Goal: Information Seeking & Learning: Learn about a topic

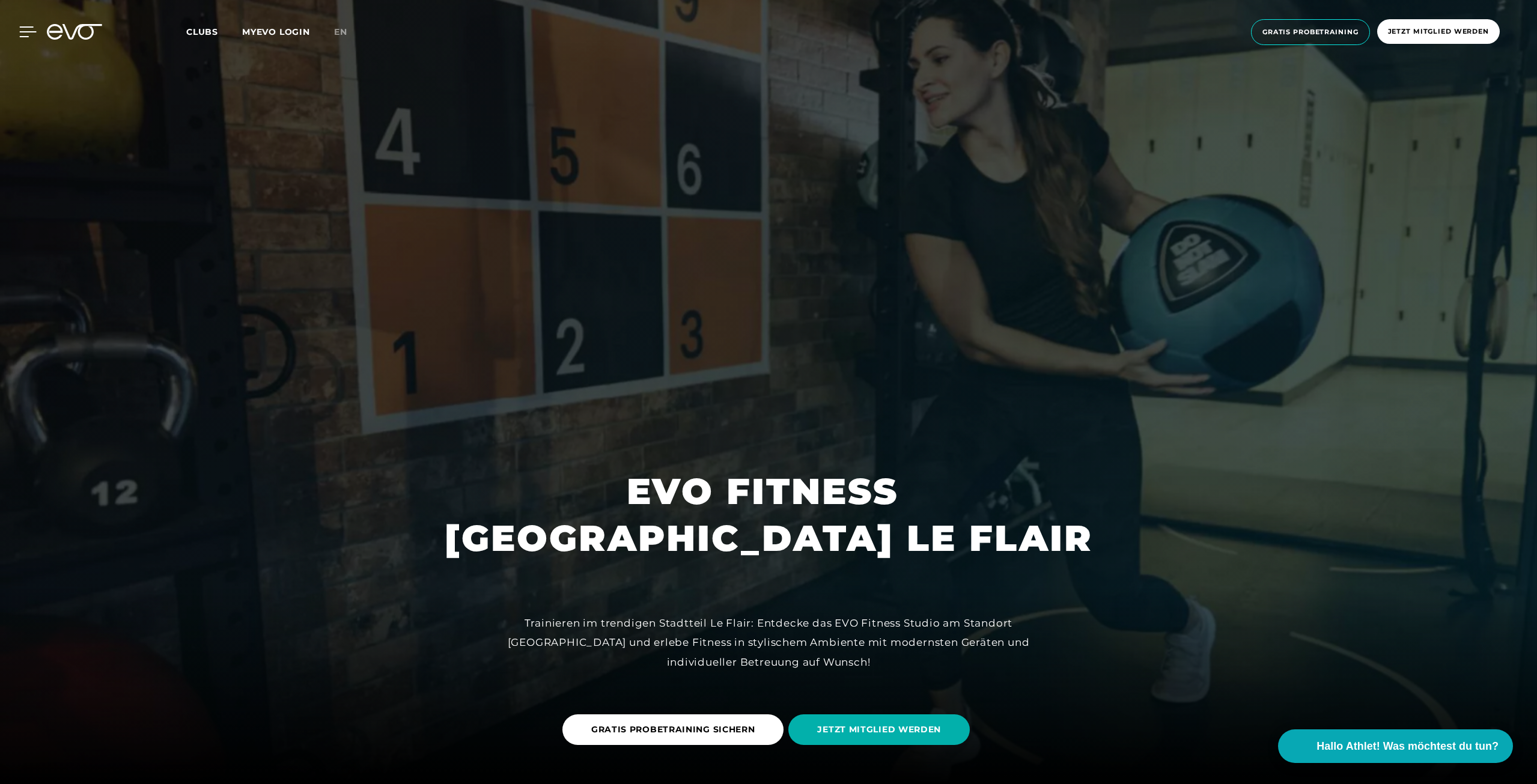
click at [17, 29] on div at bounding box center [18, 32] width 36 height 11
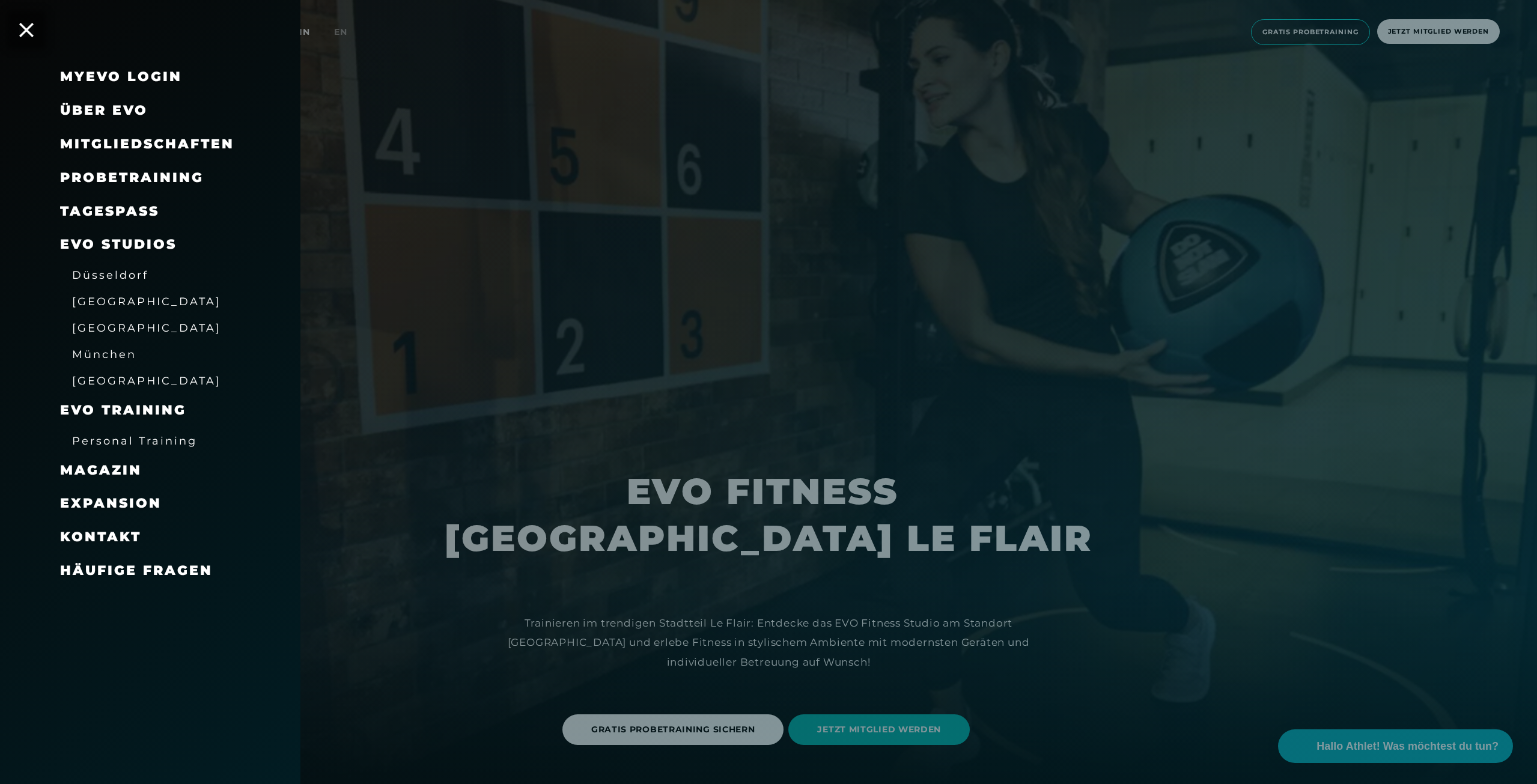
click at [105, 270] on span "Düsseldorf" at bounding box center [110, 275] width 76 height 13
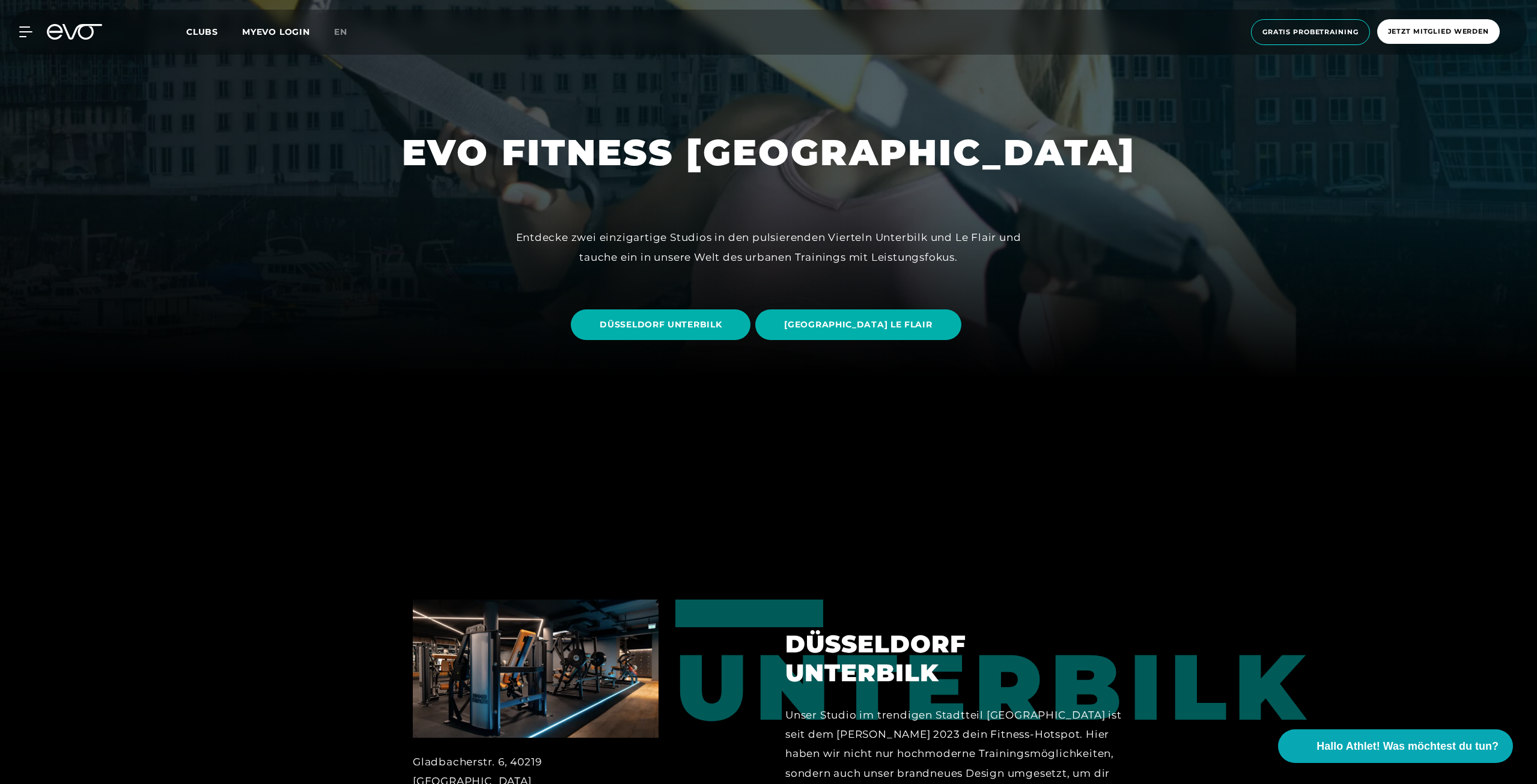
scroll to position [420, 0]
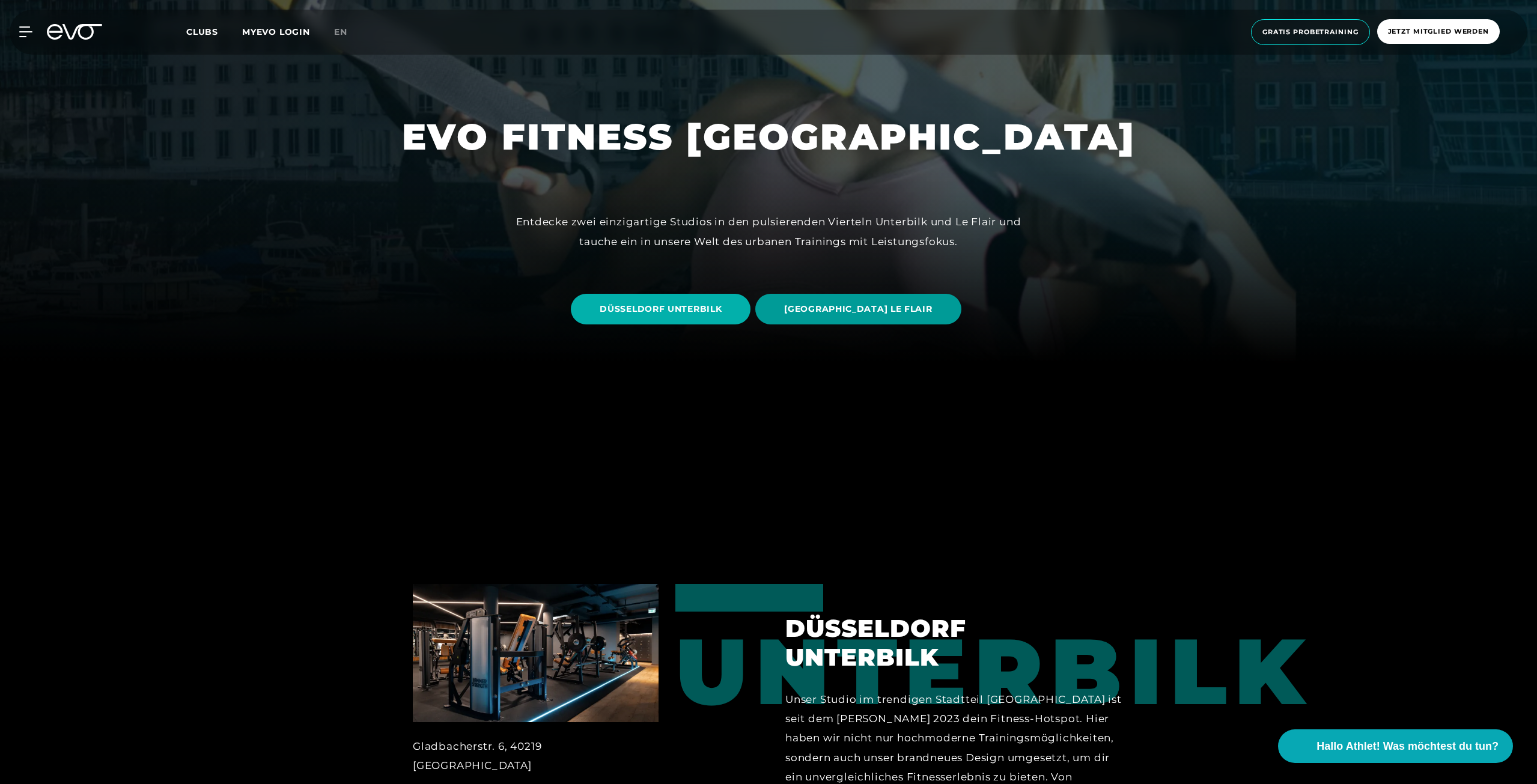
click at [855, 308] on span "[GEOGRAPHIC_DATA] LE FLAIR" at bounding box center [858, 309] width 148 height 13
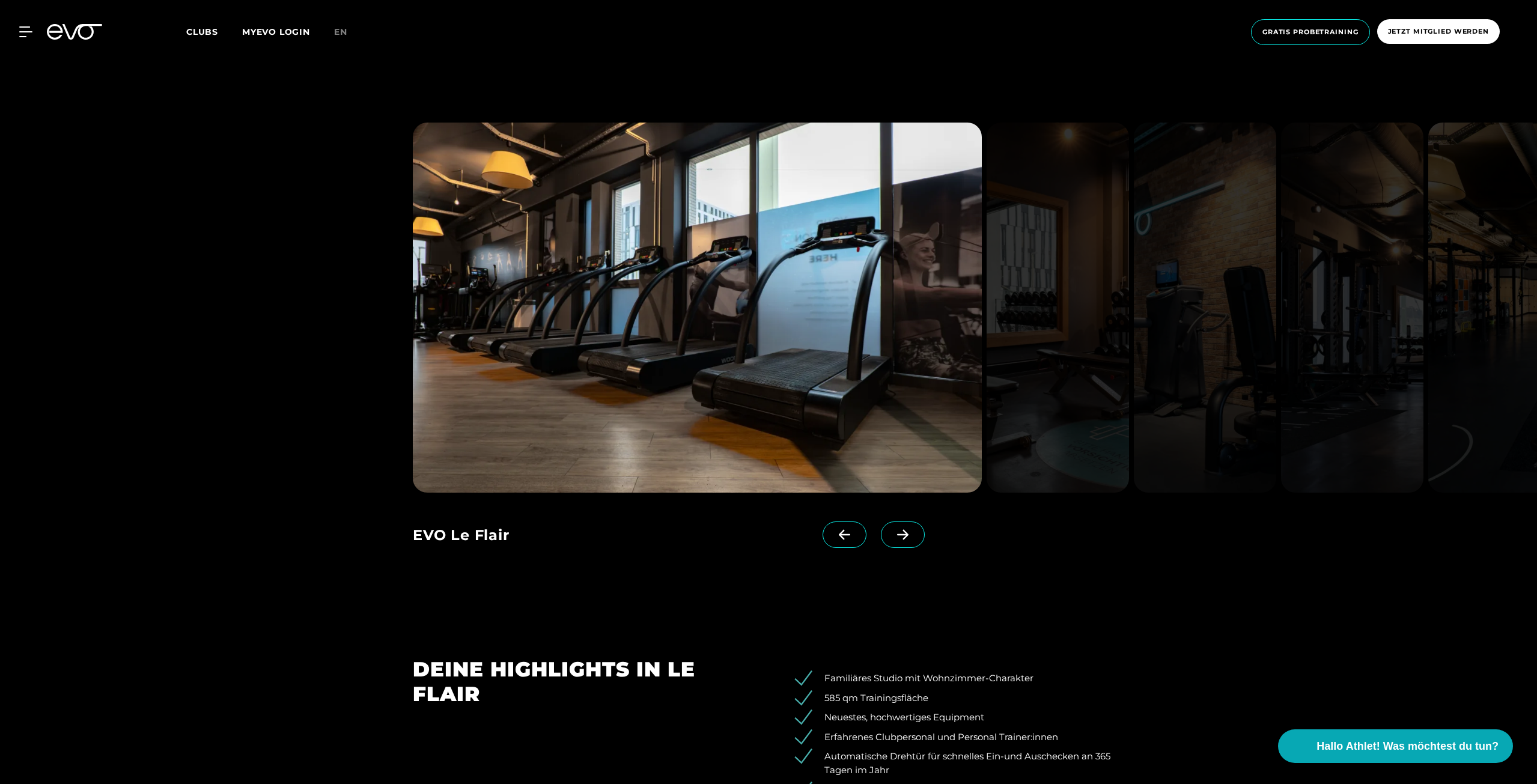
scroll to position [1442, 0]
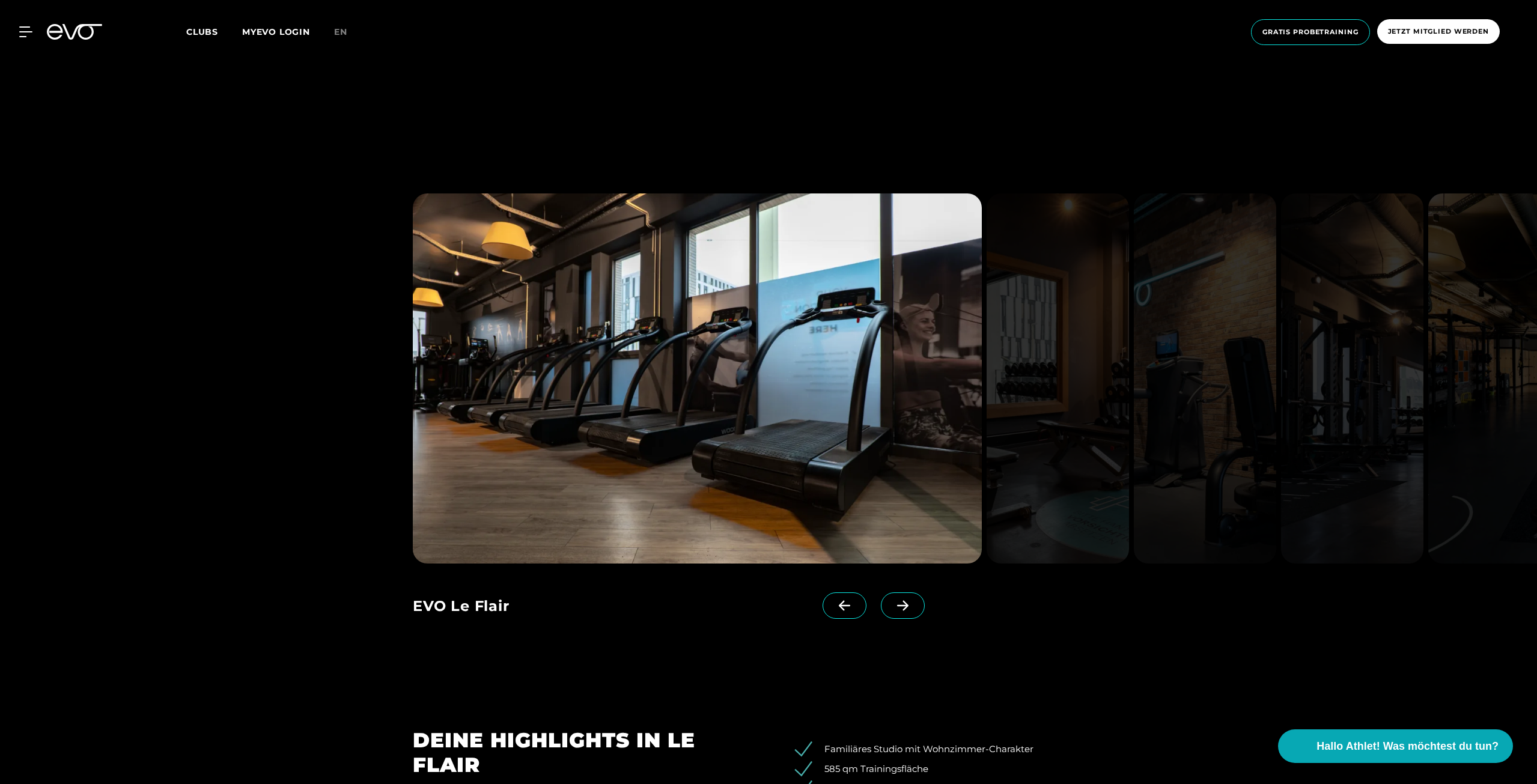
click at [897, 606] on icon at bounding box center [903, 606] width 11 height 10
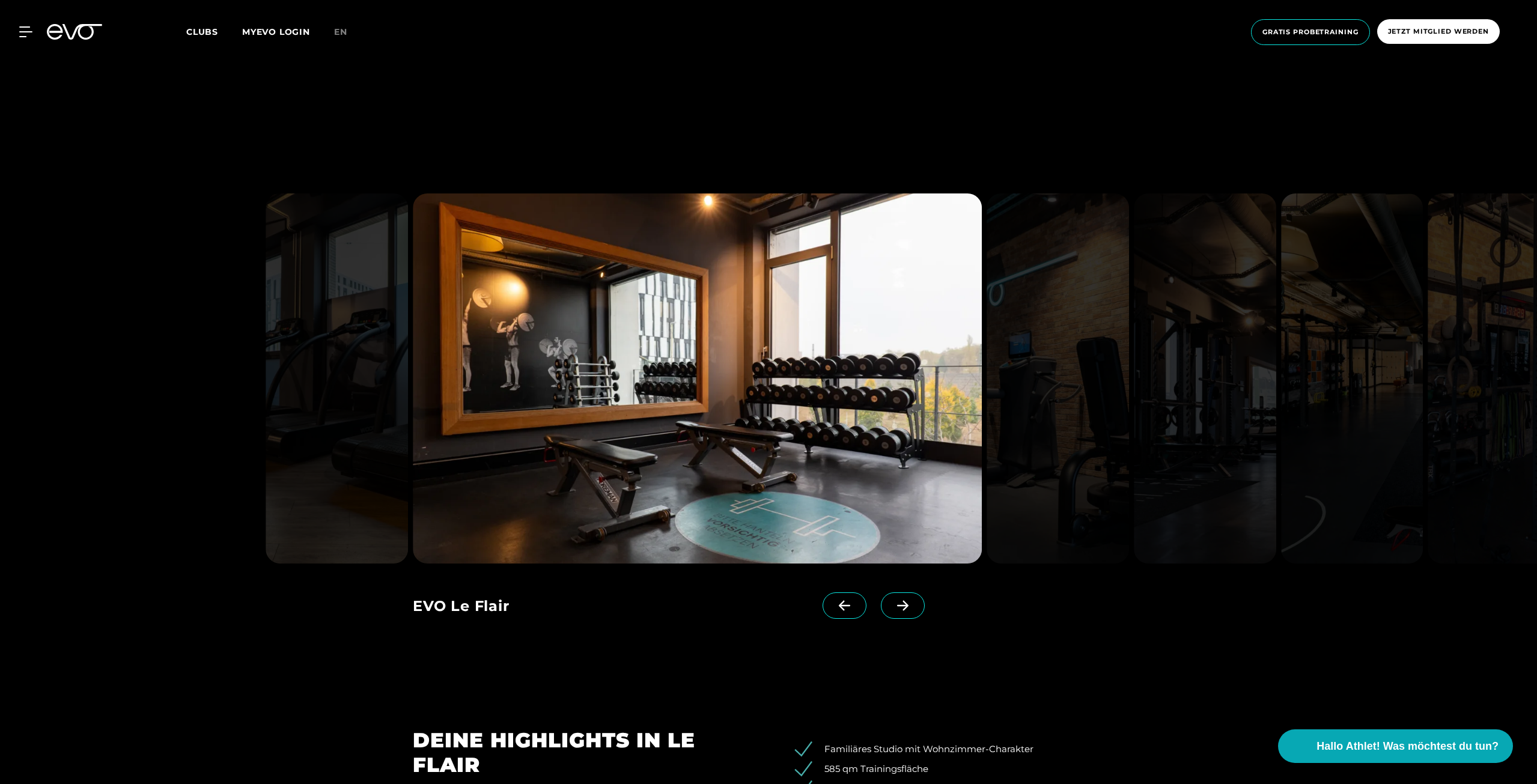
click at [897, 606] on icon at bounding box center [903, 606] width 11 height 10
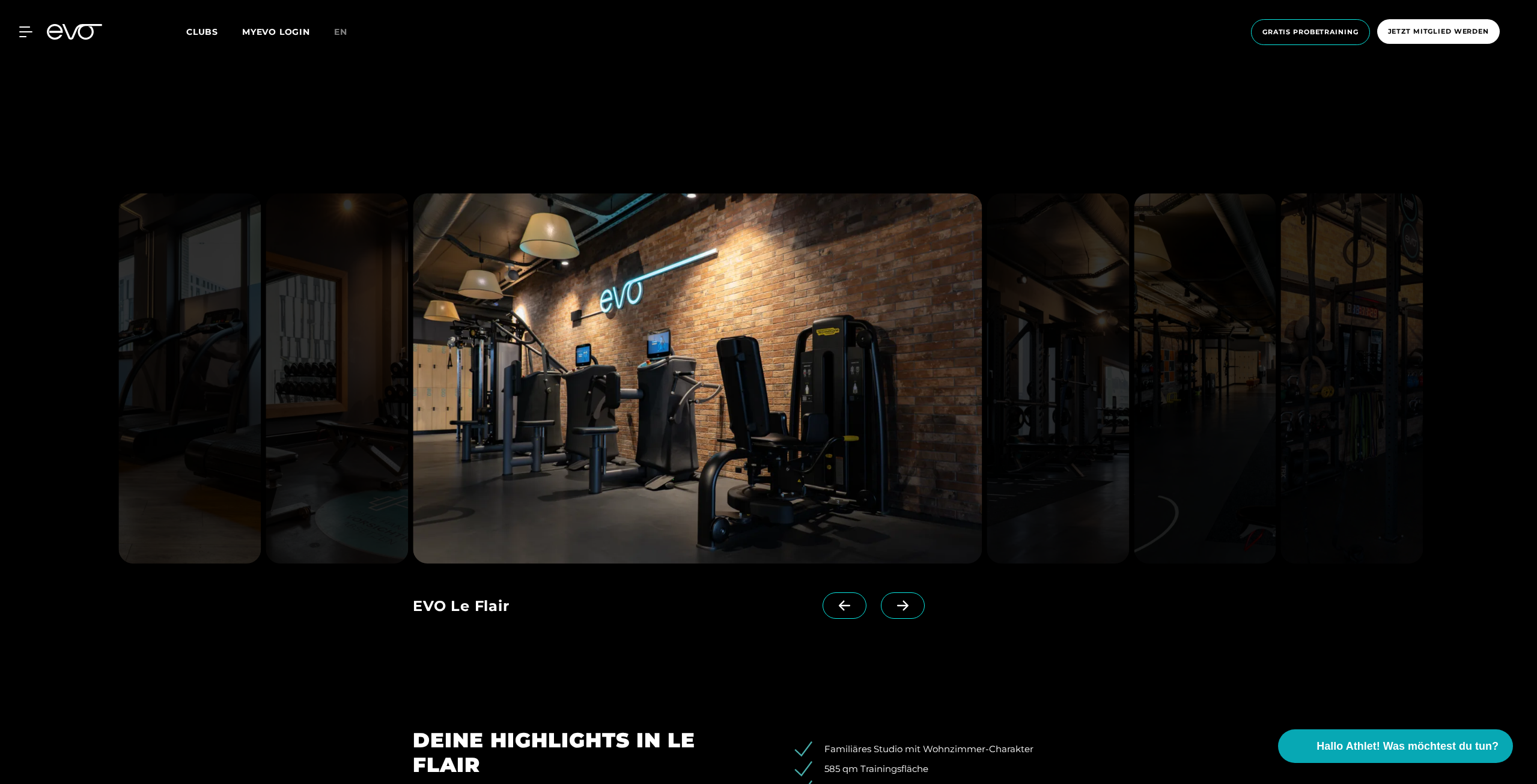
click at [897, 606] on icon at bounding box center [903, 606] width 11 height 10
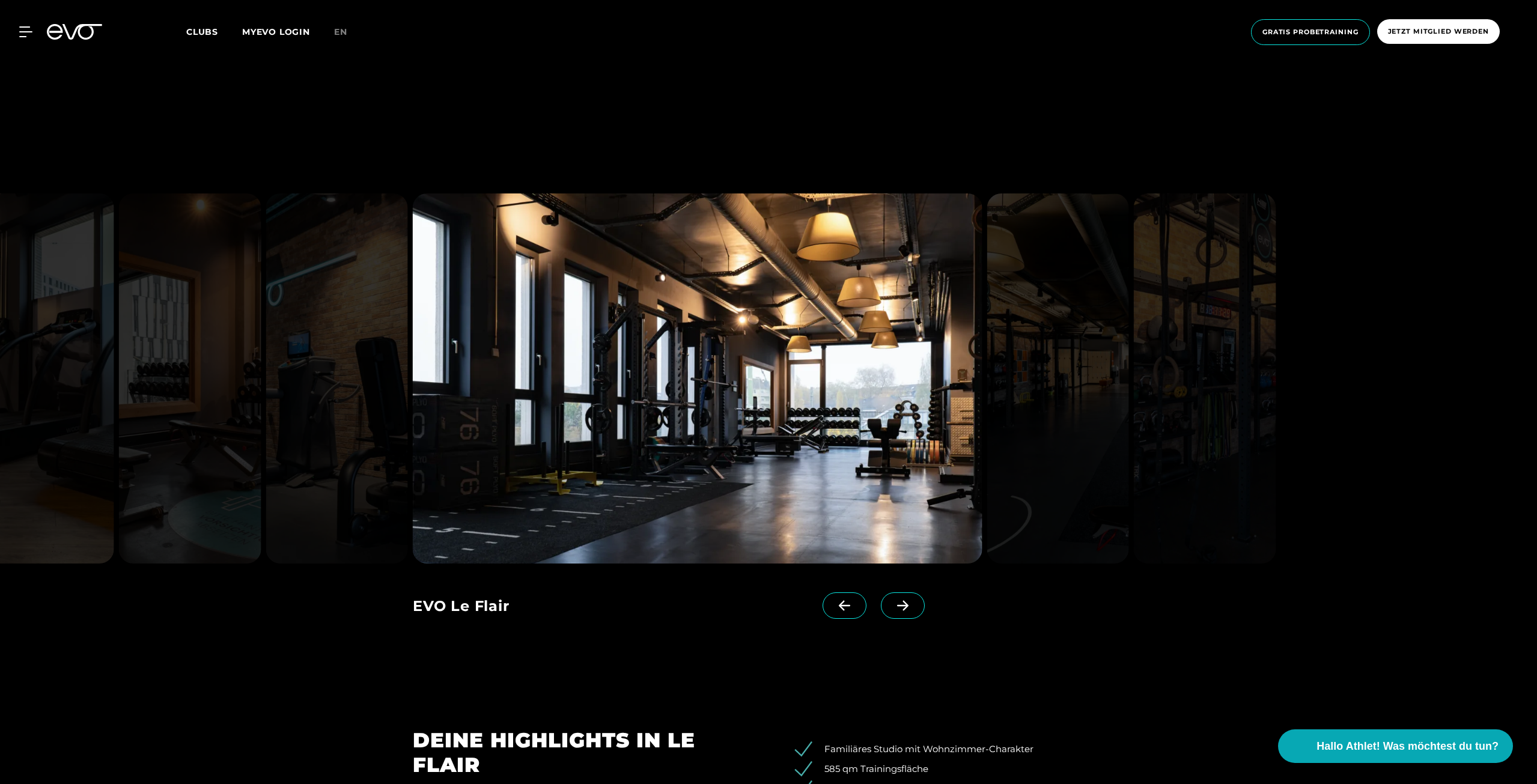
click at [897, 606] on icon at bounding box center [903, 606] width 11 height 10
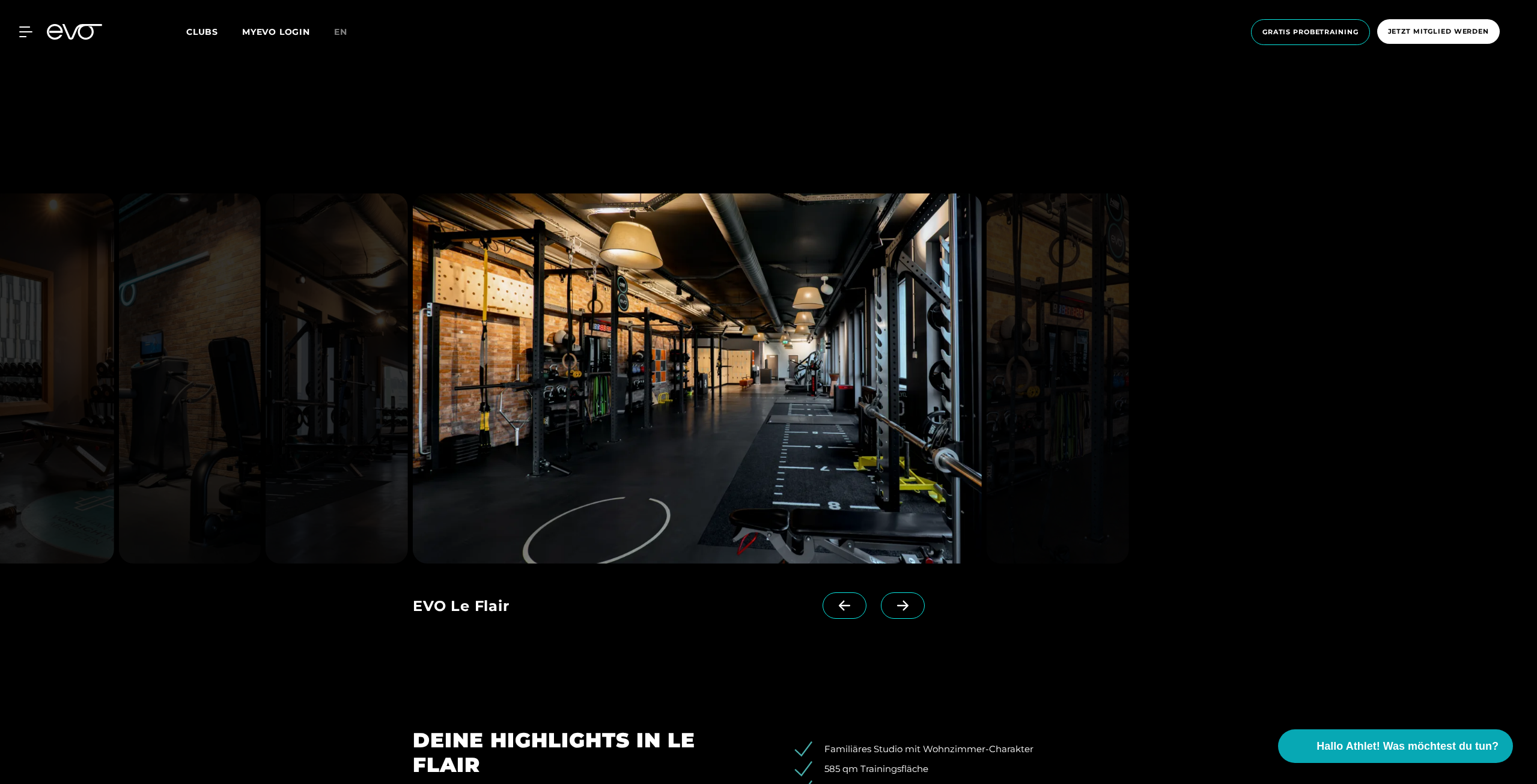
click at [897, 606] on icon at bounding box center [903, 606] width 11 height 10
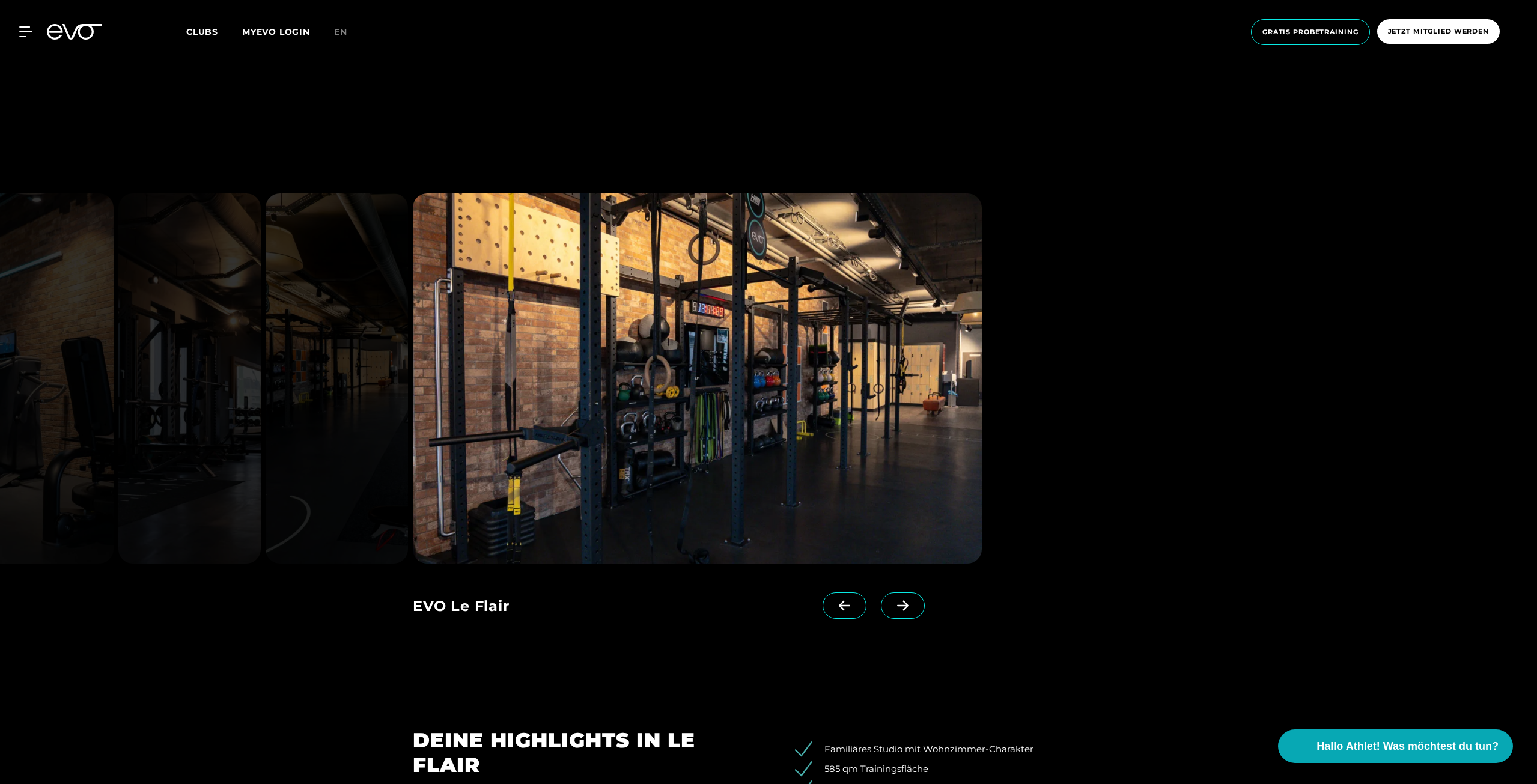
click at [897, 606] on icon at bounding box center [903, 606] width 11 height 10
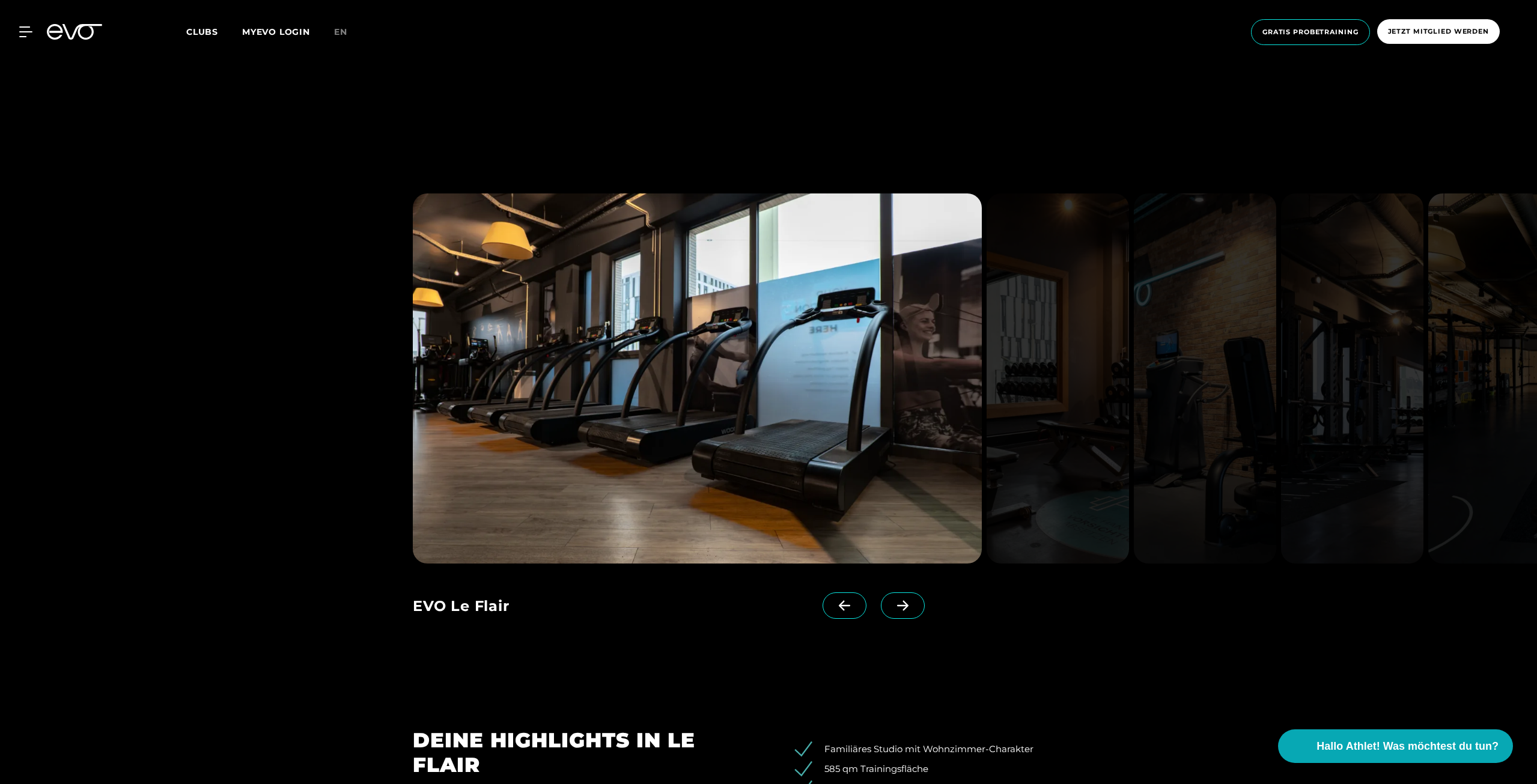
click at [834, 604] on icon at bounding box center [844, 605] width 21 height 11
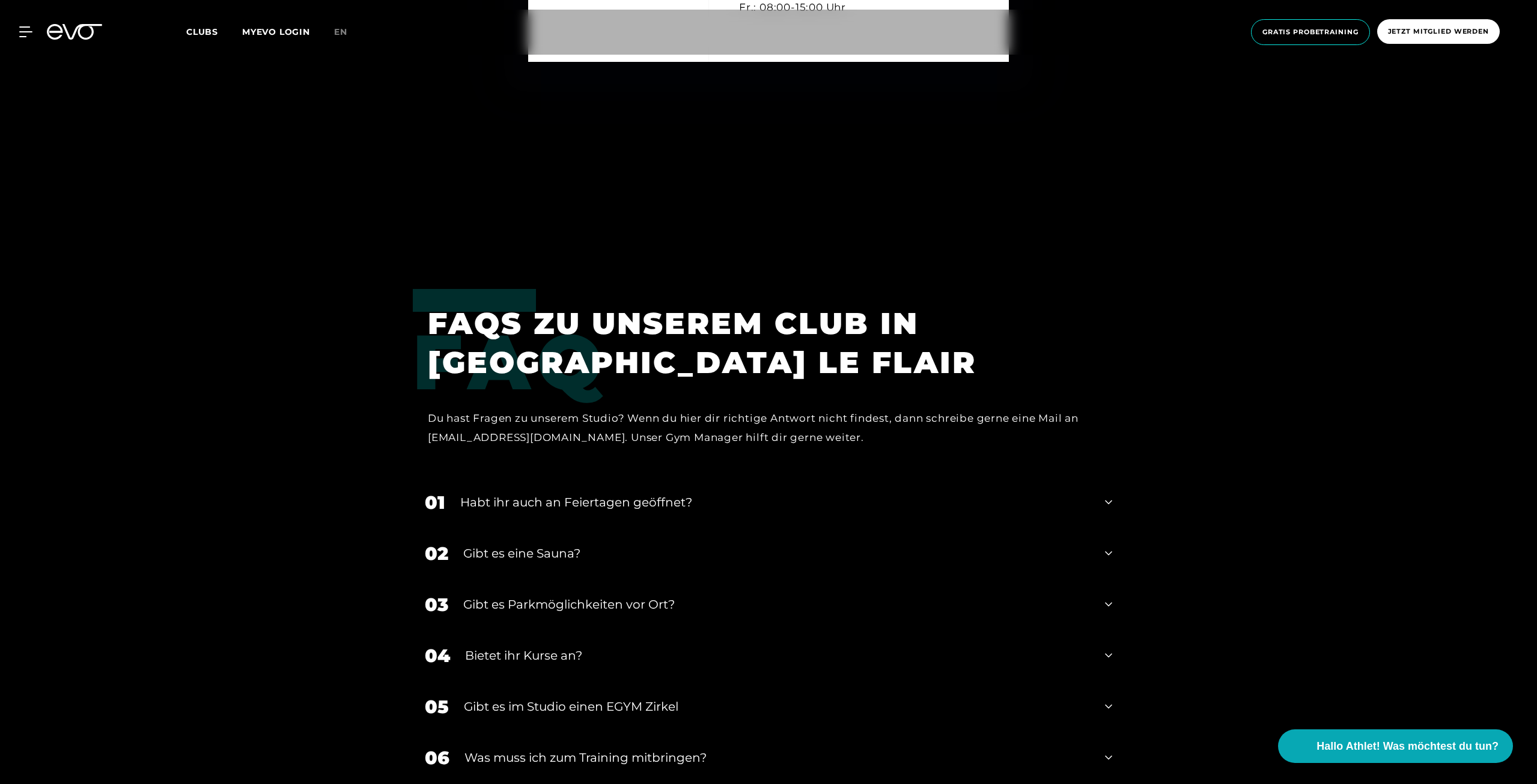
scroll to position [4625, 0]
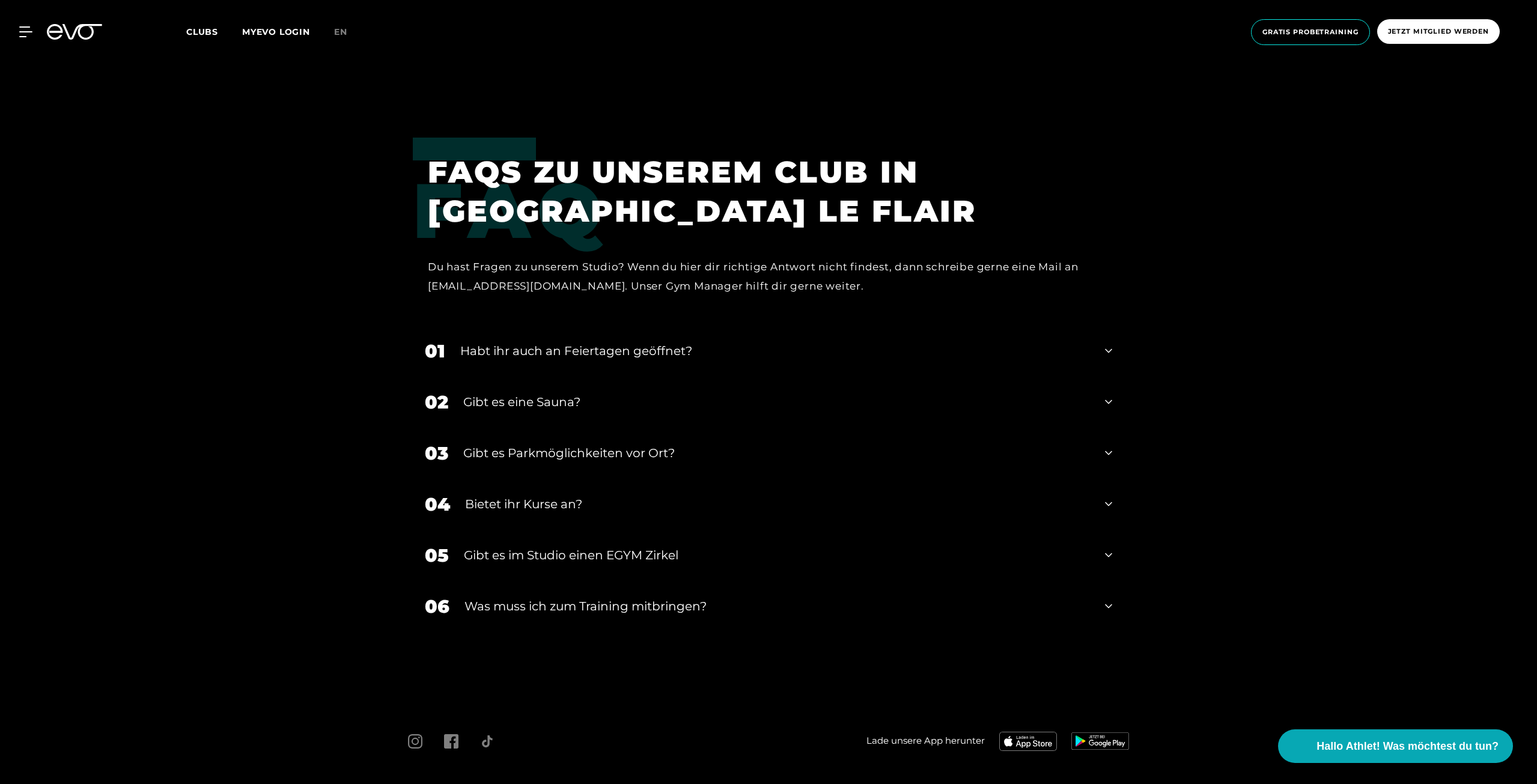
click at [1105, 398] on icon at bounding box center [1108, 402] width 7 height 15
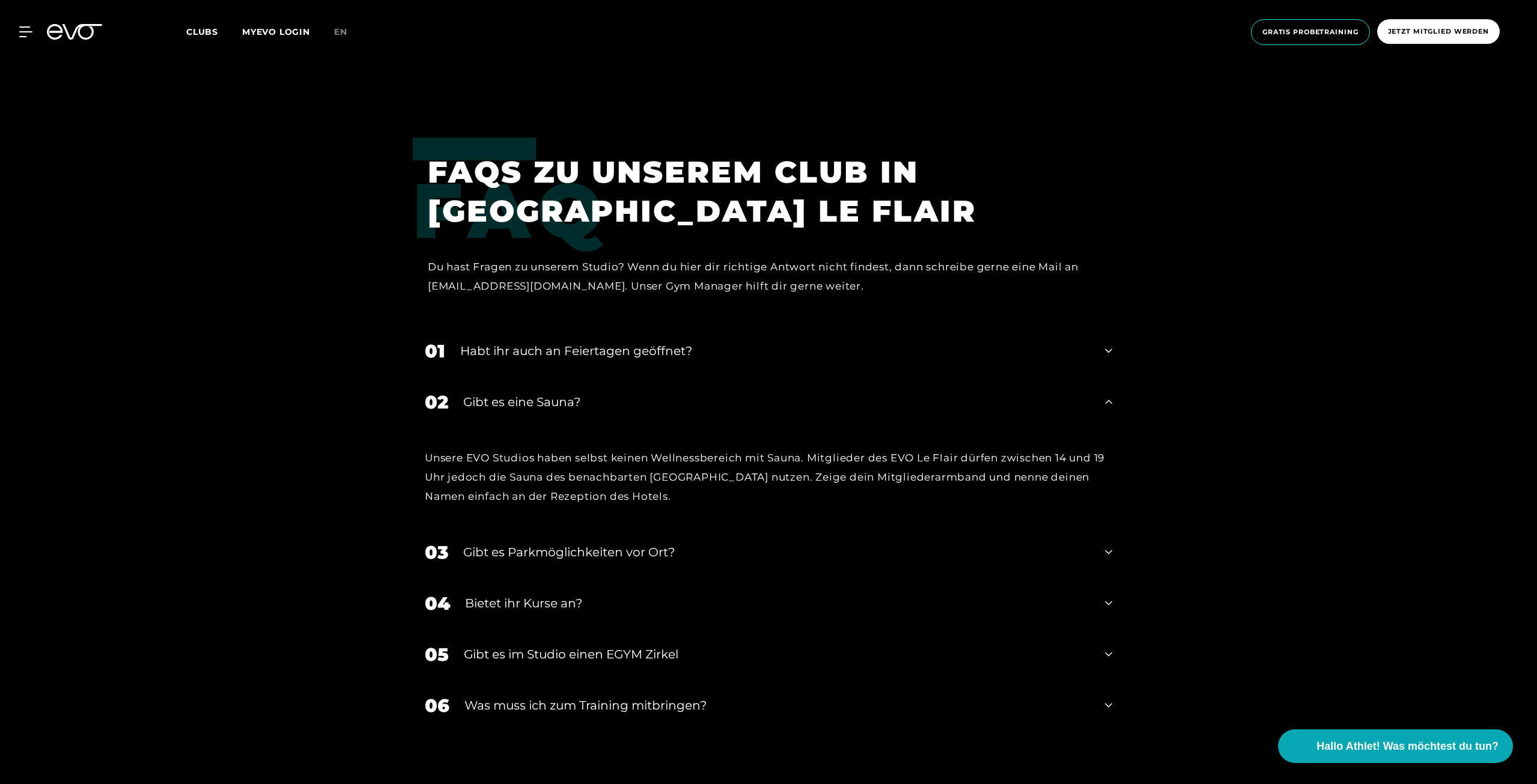
click at [1098, 547] on div "03 Gibt es Parkmöglichkeiten vor Ort?" at bounding box center [768, 552] width 711 height 51
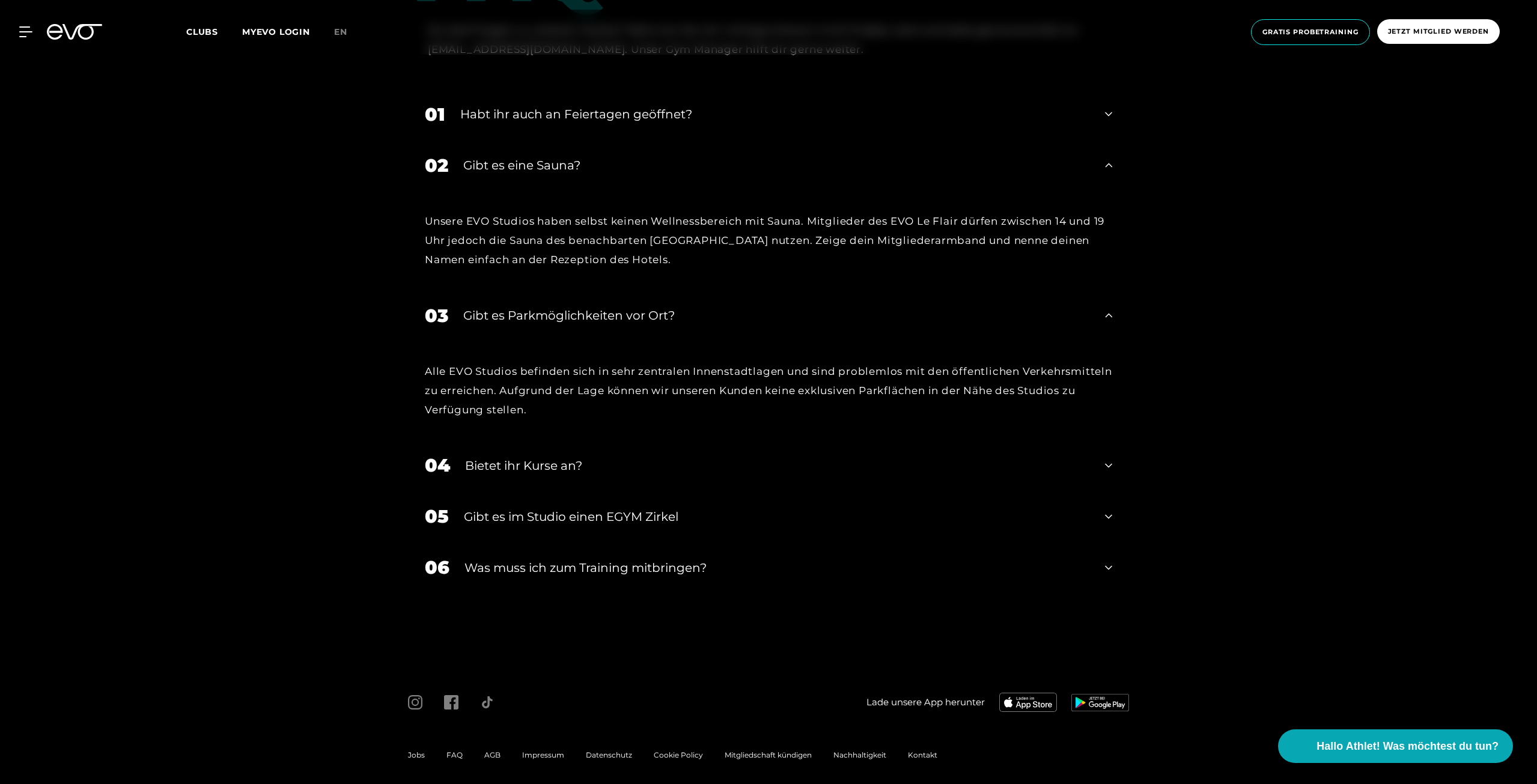
scroll to position [4866, 0]
click at [1110, 459] on icon at bounding box center [1108, 462] width 7 height 15
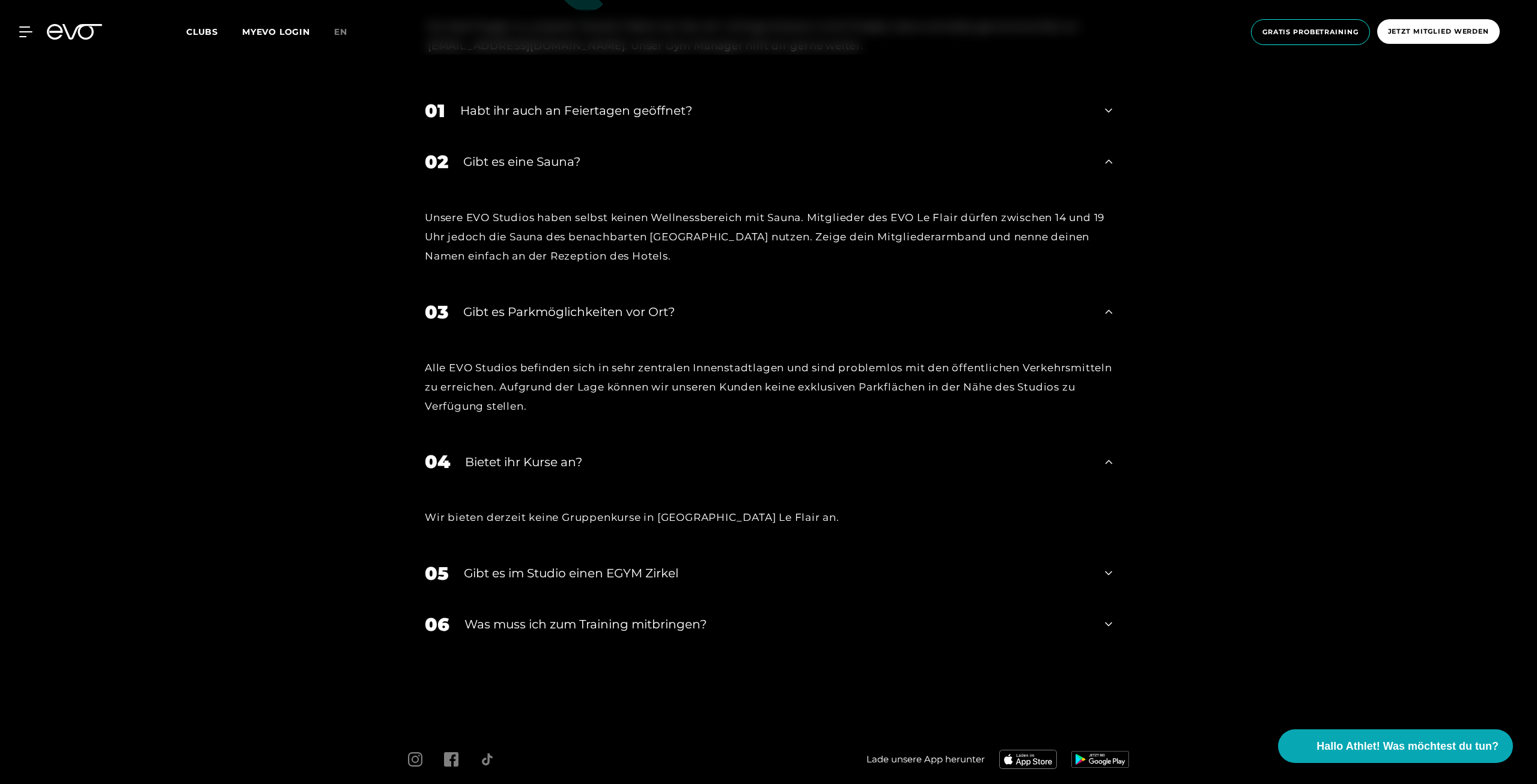
click at [1108, 461] on icon at bounding box center [1108, 462] width 7 height 4
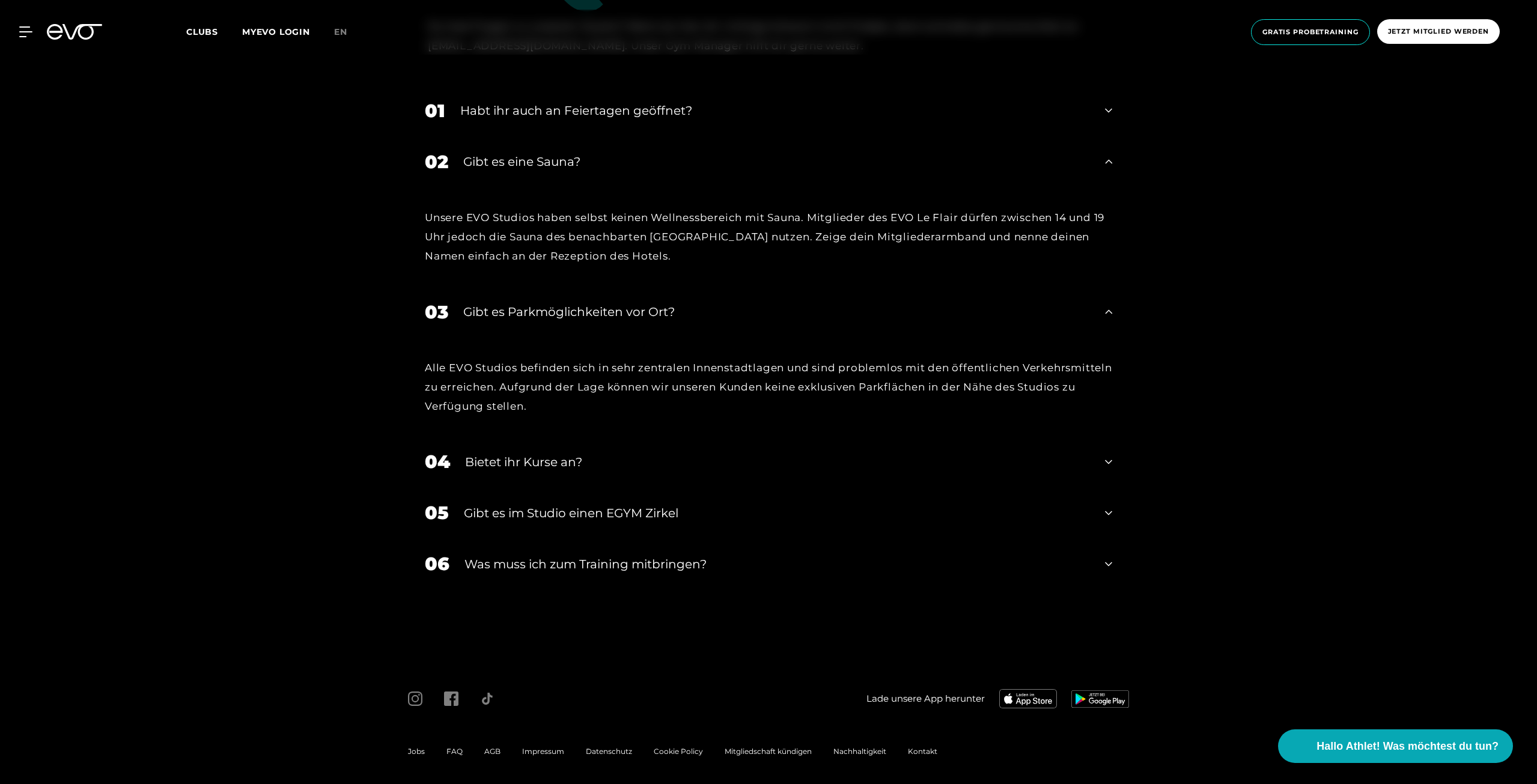
click at [1110, 509] on icon at bounding box center [1108, 513] width 7 height 15
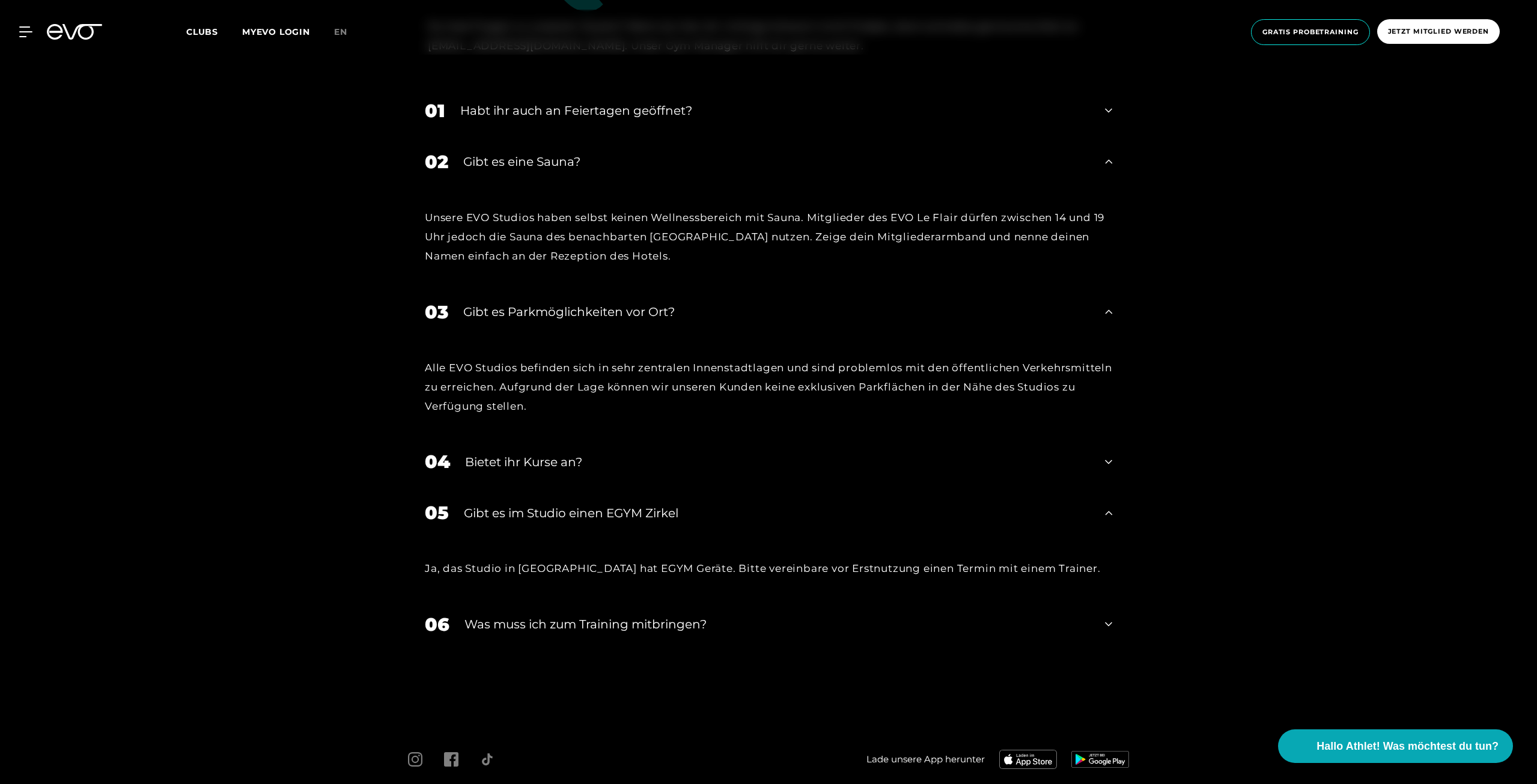
click at [1109, 512] on icon at bounding box center [1108, 512] width 7 height 4
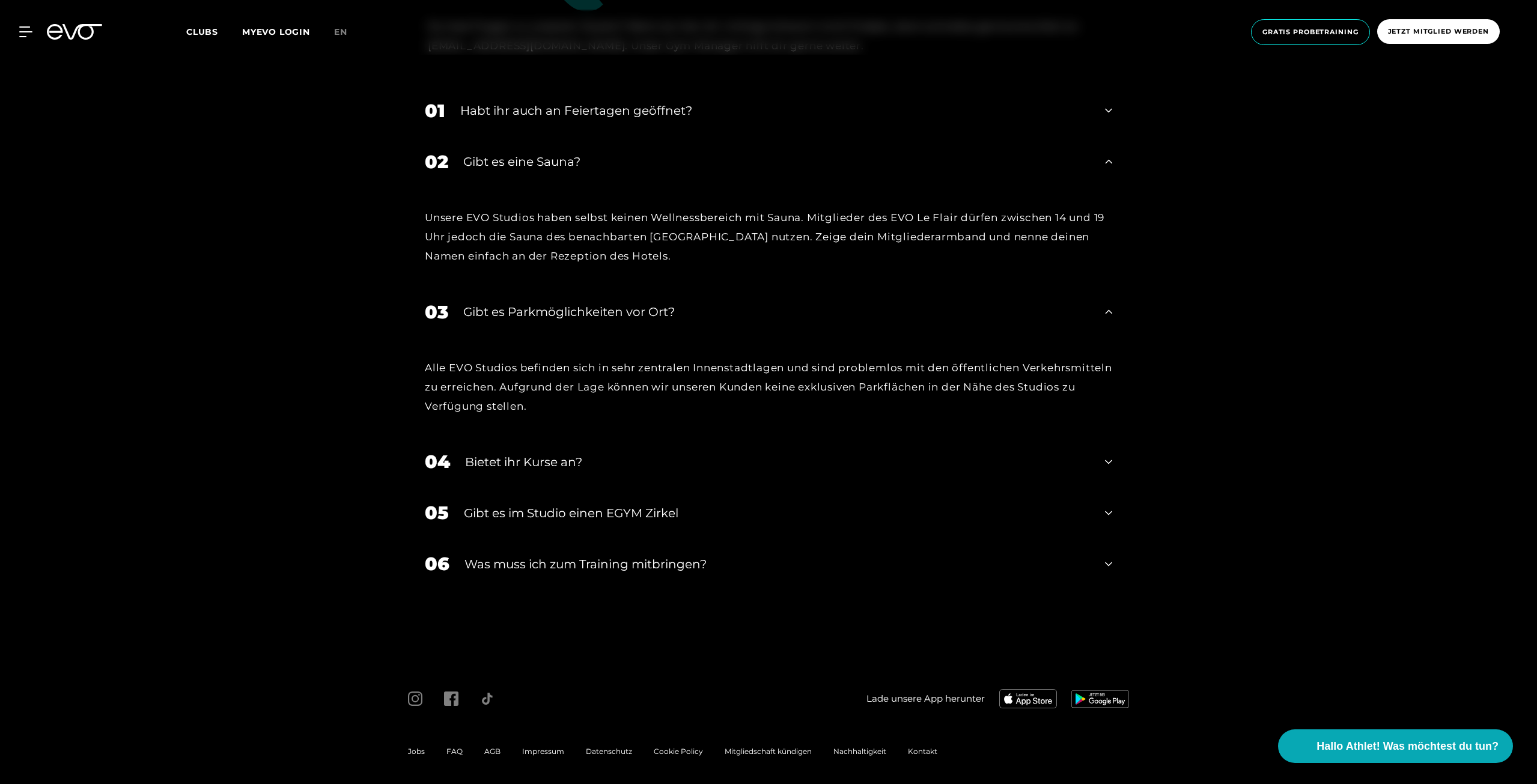
click at [1107, 560] on icon at bounding box center [1108, 564] width 7 height 15
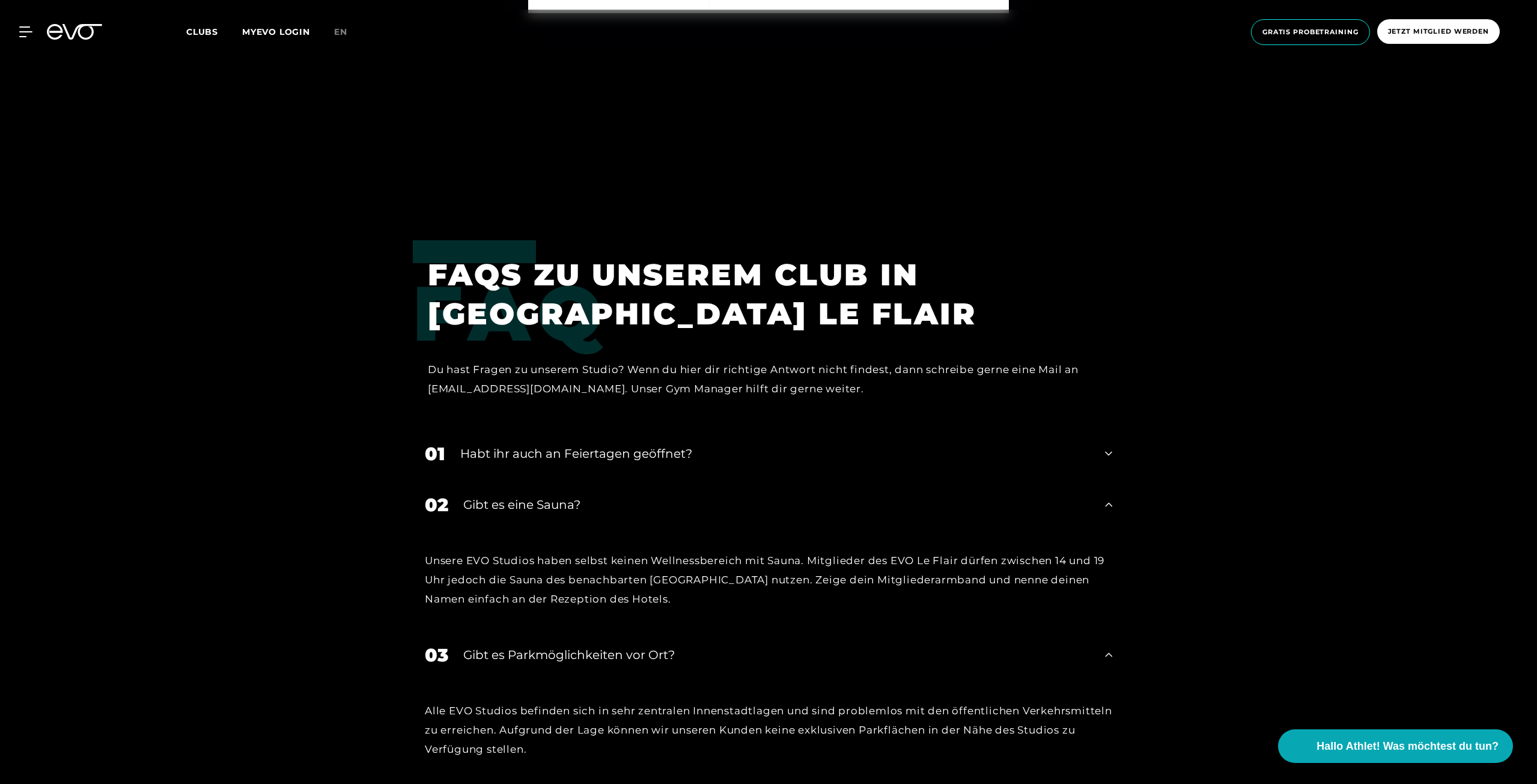
scroll to position [4505, 0]
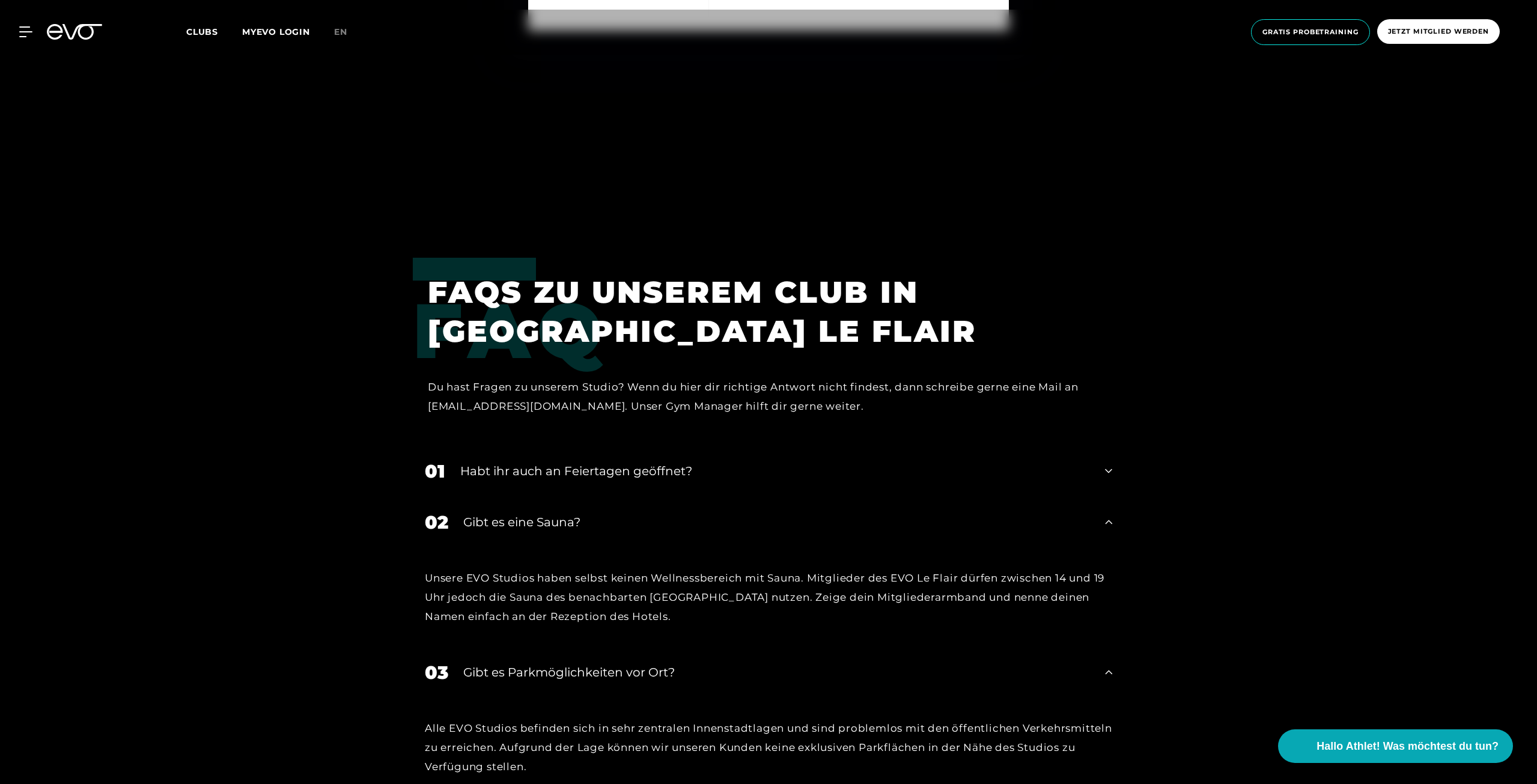
click at [1108, 469] on icon at bounding box center [1108, 471] width 7 height 15
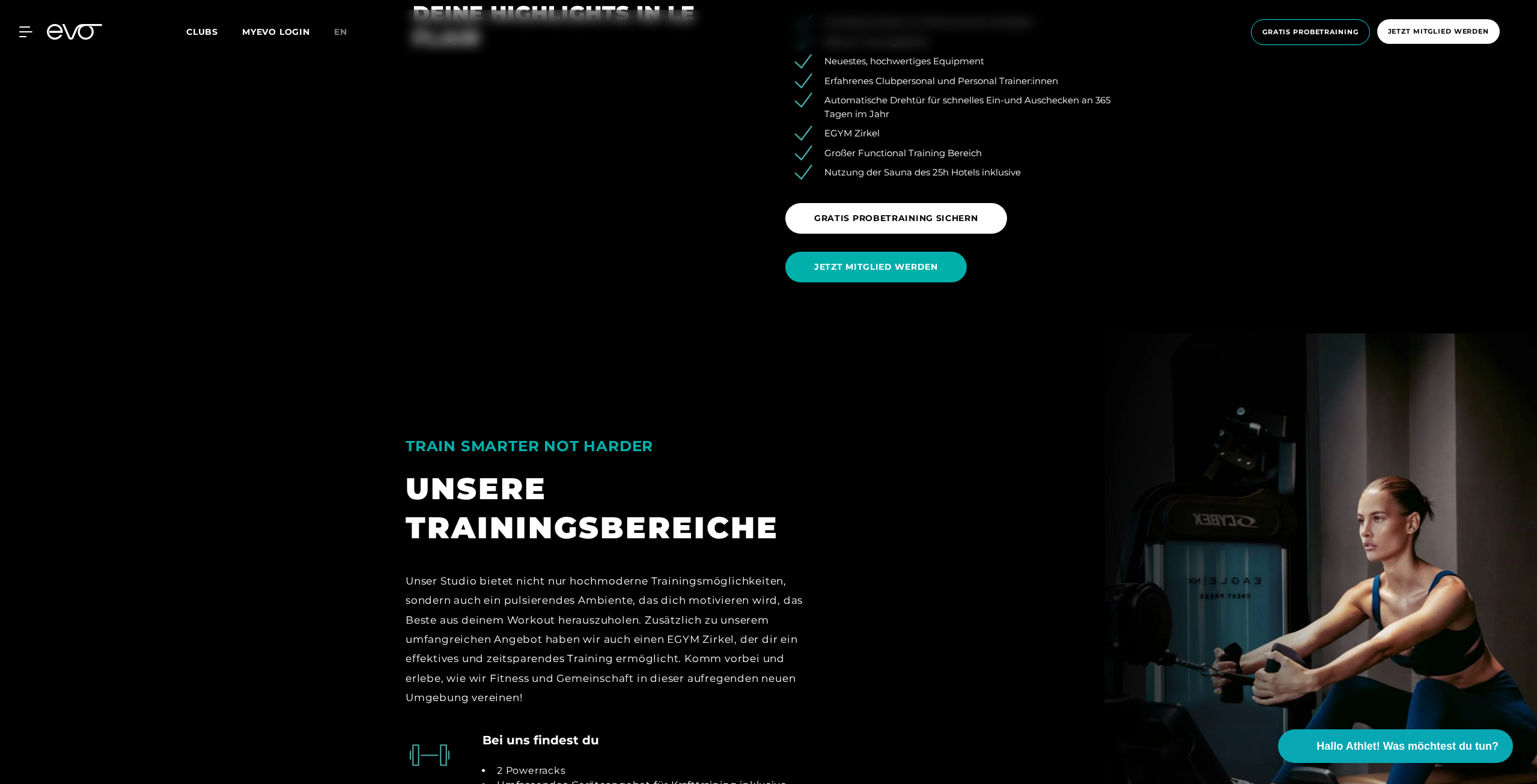
scroll to position [1983, 0]
